Goal: Understand process/instructions: Learn how to perform a task or action

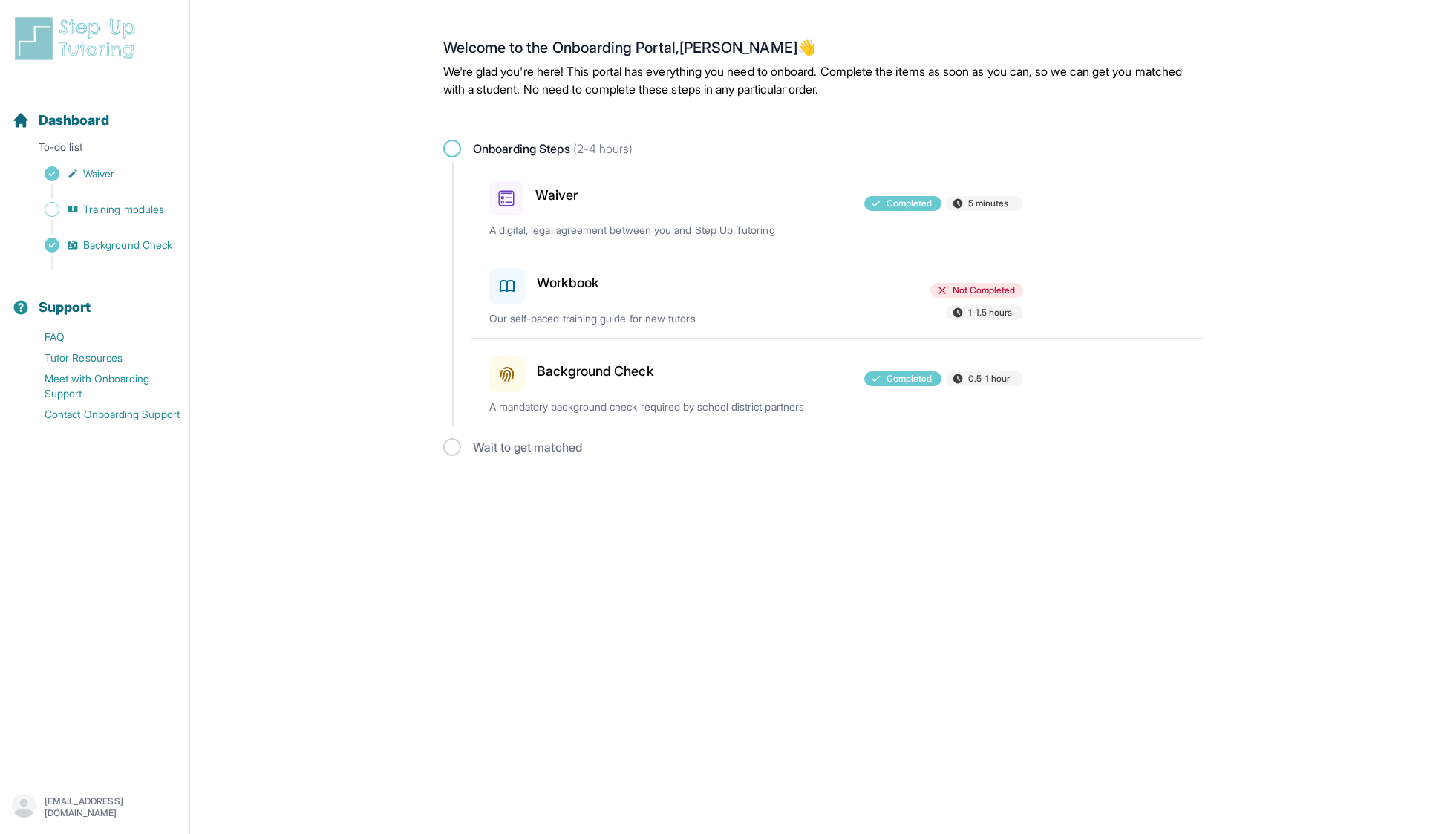
click at [961, 292] on span "Not Completed" at bounding box center [984, 290] width 63 height 11
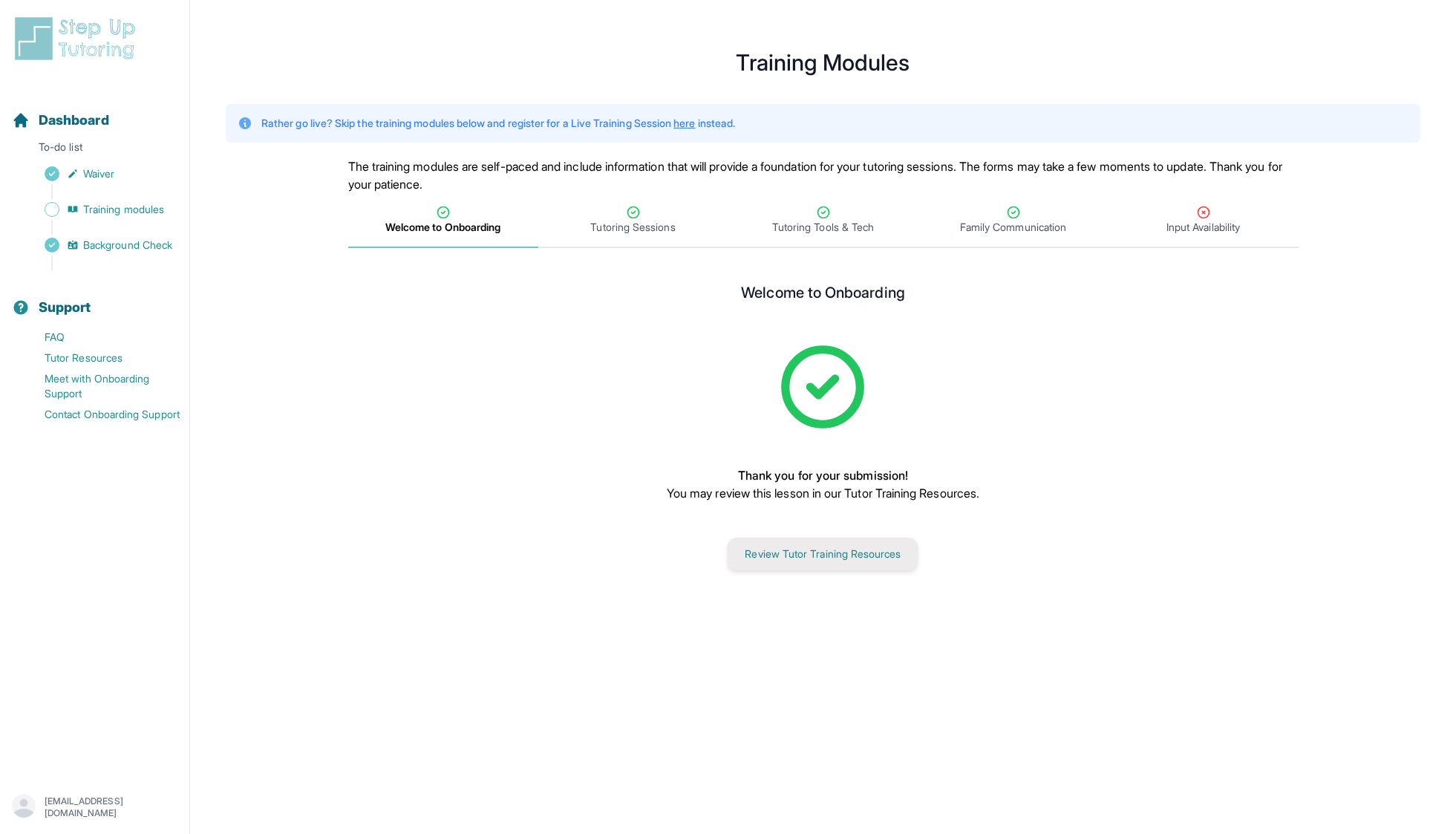
click at [785, 562] on button "Review Tutor Training Resources" at bounding box center [822, 554] width 190 height 33
